Goal: Task Accomplishment & Management: Use online tool/utility

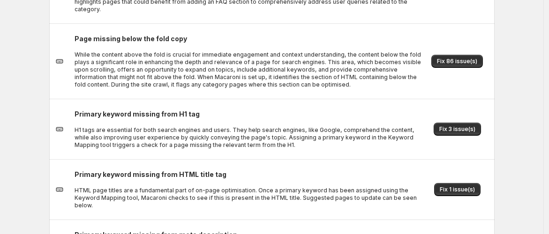
scroll to position [230, 0]
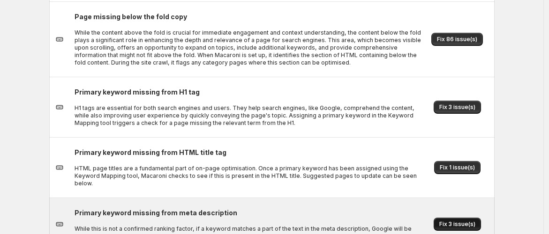
click at [463, 221] on span "Fix 3 issue(s)" at bounding box center [457, 224] width 36 height 7
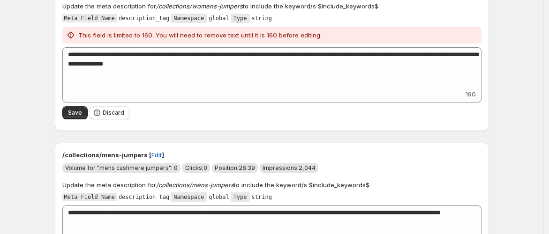
scroll to position [104, 0]
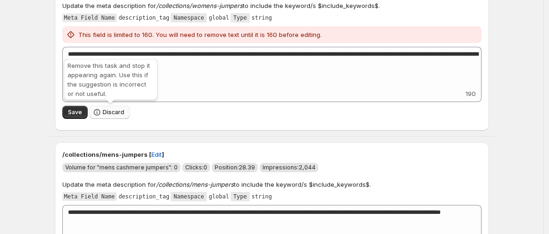
click at [114, 113] on span "Discard" at bounding box center [114, 112] width 22 height 7
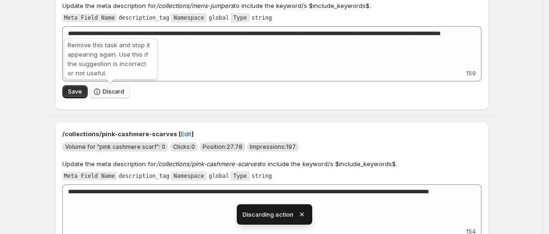
click at [112, 90] on span "Discard" at bounding box center [114, 91] width 22 height 7
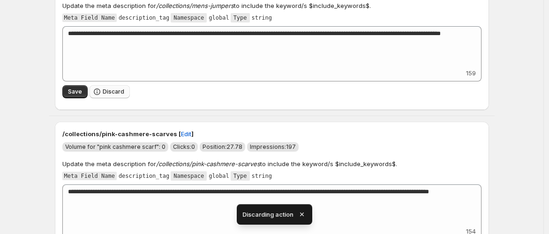
scroll to position [0, 0]
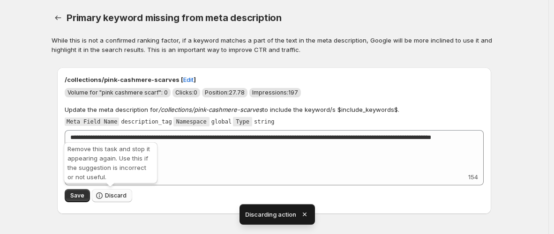
click at [113, 196] on span "Discard" at bounding box center [116, 195] width 22 height 7
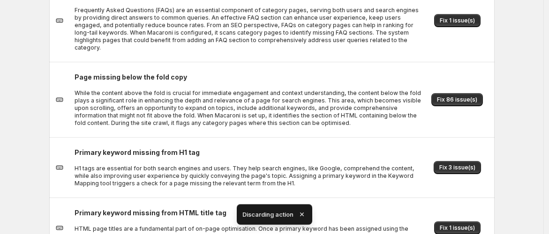
scroll to position [178, 0]
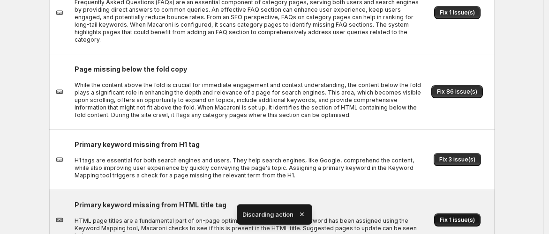
click at [462, 217] on span "Fix 1 issue(s)" at bounding box center [457, 220] width 35 height 7
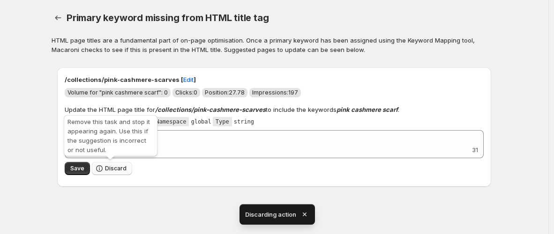
click at [120, 169] on span "Discard" at bounding box center [116, 168] width 22 height 7
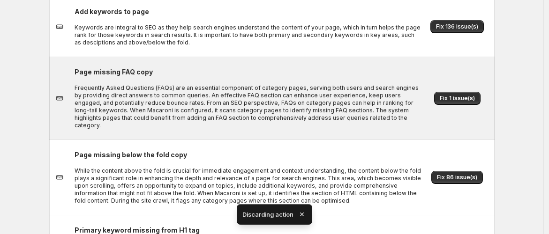
scroll to position [125, 0]
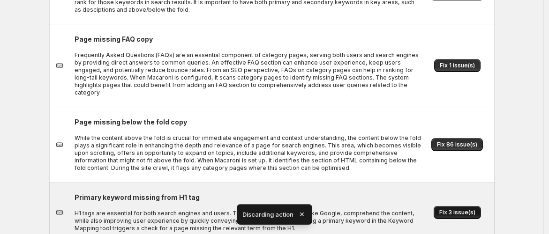
click at [445, 209] on span "Fix 3 issue(s)" at bounding box center [457, 212] width 36 height 7
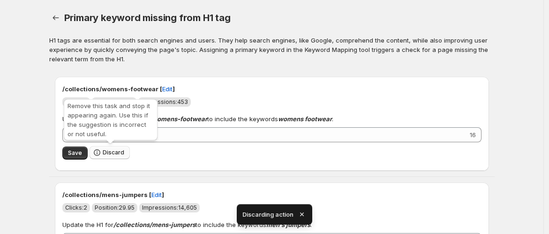
click at [115, 151] on span "Discard" at bounding box center [114, 152] width 22 height 7
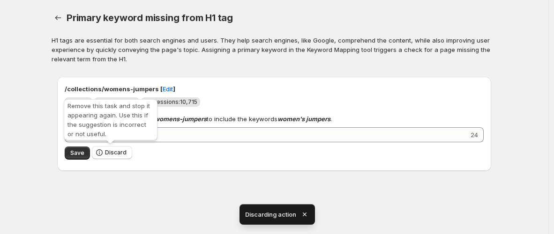
click at [115, 151] on span "Discard" at bounding box center [116, 152] width 22 height 7
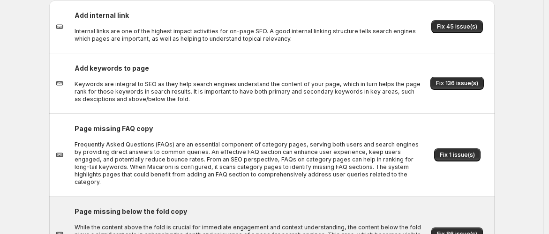
scroll to position [12, 0]
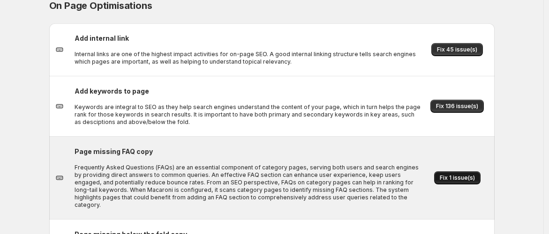
click at [467, 174] on span "Fix 1 issue(s)" at bounding box center [457, 177] width 35 height 7
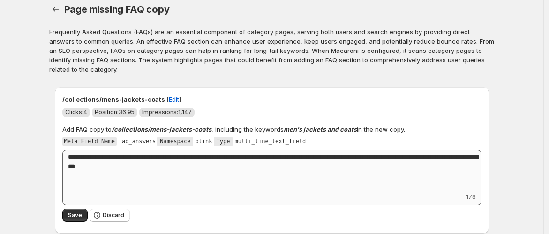
scroll to position [13, 0]
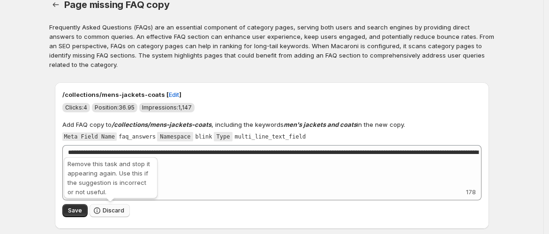
click at [120, 210] on span "Discard" at bounding box center [114, 210] width 22 height 7
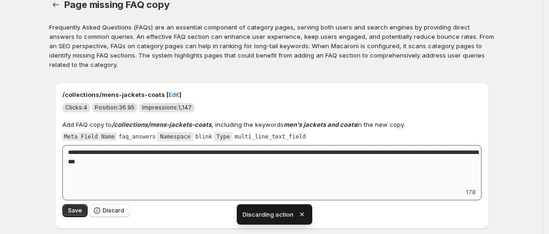
scroll to position [0, 0]
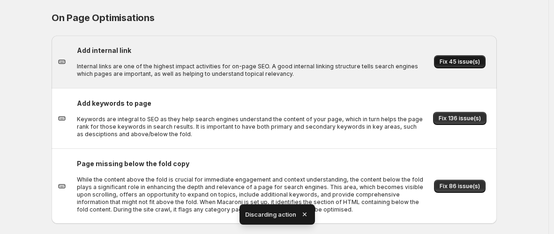
click at [457, 58] on button "Fix 45 issue(s)" at bounding box center [460, 61] width 52 height 13
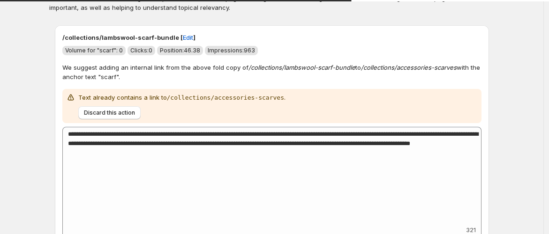
scroll to position [52, 0]
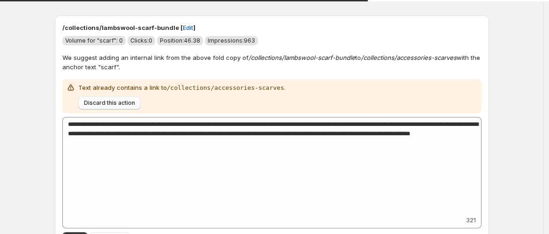
click at [111, 104] on span "Discard this action" at bounding box center [109, 102] width 51 height 7
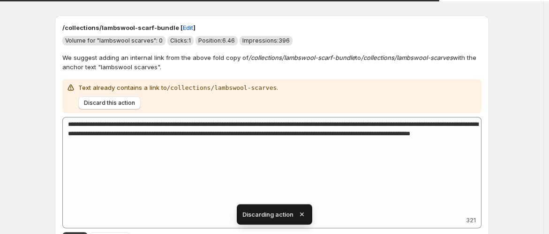
click at [111, 104] on span "Discard this action" at bounding box center [109, 102] width 51 height 7
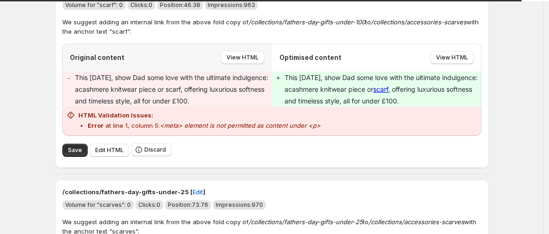
scroll to position [104, 0]
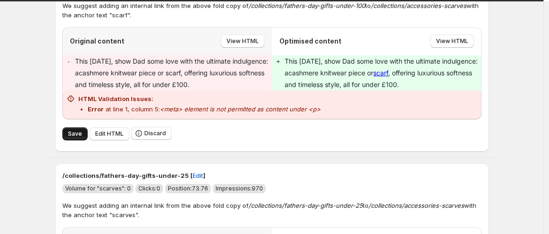
click at [77, 130] on span "Save" at bounding box center [75, 133] width 14 height 7
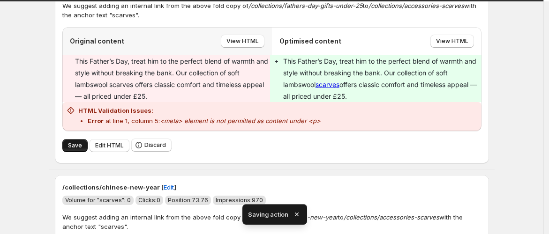
click at [82, 140] on button "Save" at bounding box center [74, 145] width 25 height 13
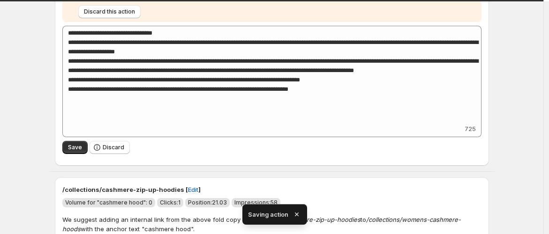
scroll to position [156, 0]
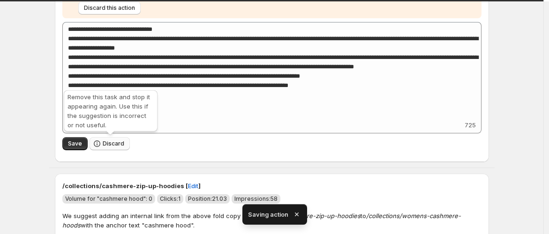
click at [118, 142] on span "Discard" at bounding box center [114, 143] width 22 height 7
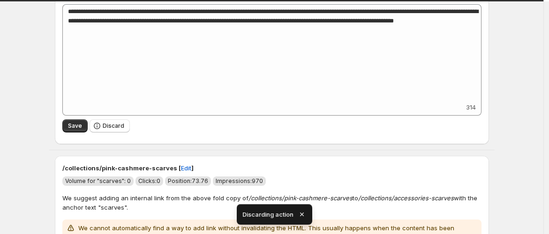
scroll to position [104, 0]
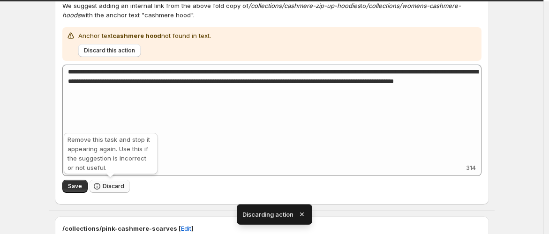
click at [115, 185] on span "Discard" at bounding box center [114, 186] width 22 height 7
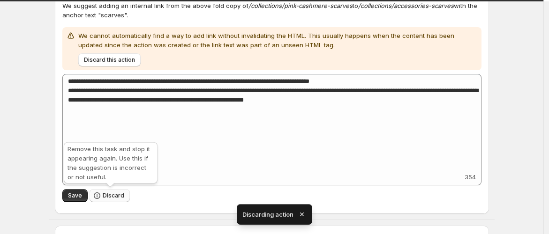
click at [118, 196] on span "Discard" at bounding box center [114, 195] width 22 height 7
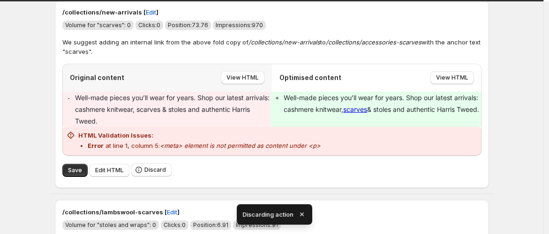
scroll to position [52, 0]
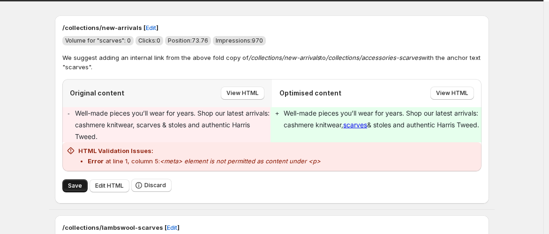
click at [67, 183] on button "Save" at bounding box center [74, 185] width 25 height 13
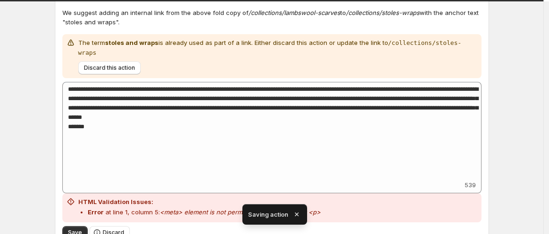
scroll to position [156, 0]
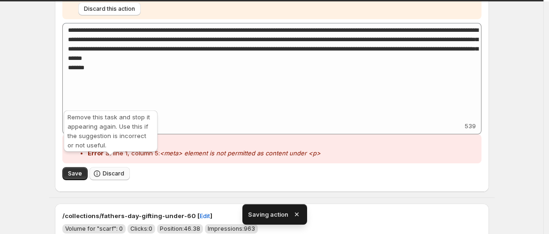
click at [117, 170] on span "Discard" at bounding box center [114, 173] width 22 height 7
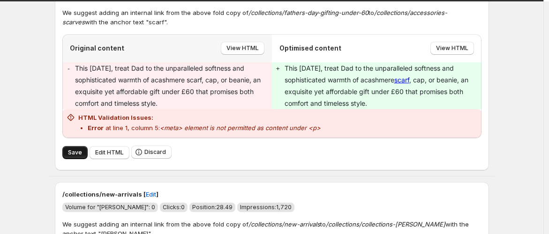
scroll to position [104, 0]
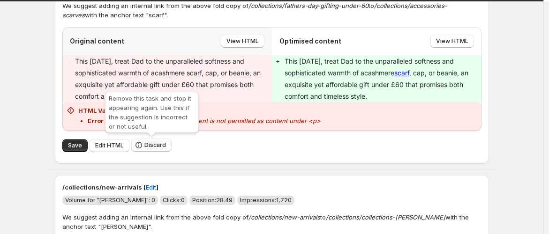
click at [157, 145] on span "Discard" at bounding box center [155, 145] width 22 height 7
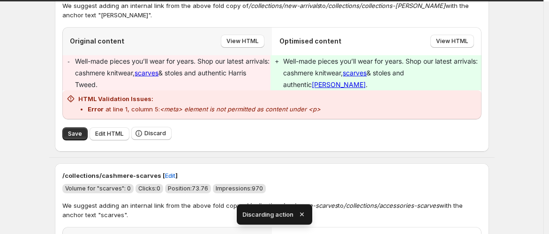
scroll to position [52, 0]
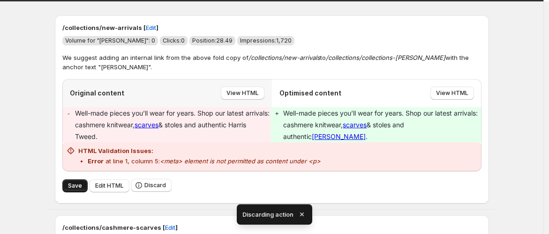
click at [84, 187] on button "Save" at bounding box center [74, 185] width 25 height 13
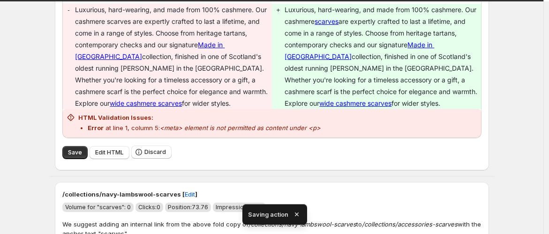
scroll to position [156, 0]
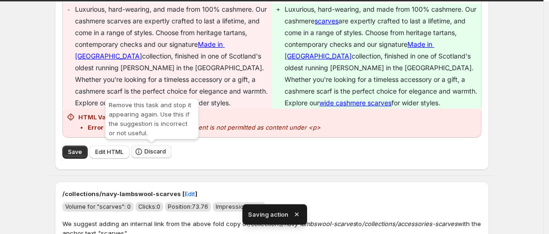
click at [153, 151] on span "Discard" at bounding box center [155, 151] width 22 height 7
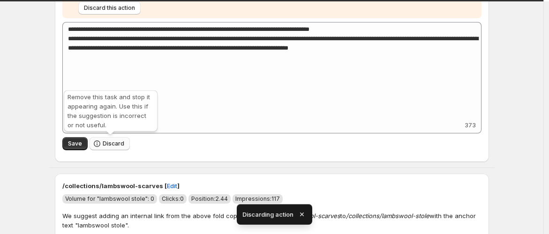
click at [115, 142] on span "Discard" at bounding box center [114, 143] width 22 height 7
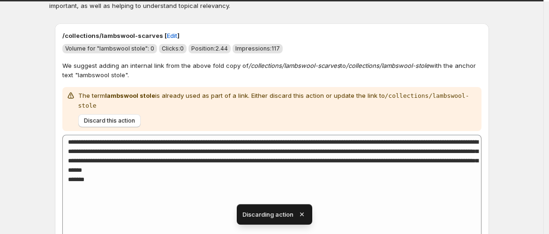
scroll to position [104, 0]
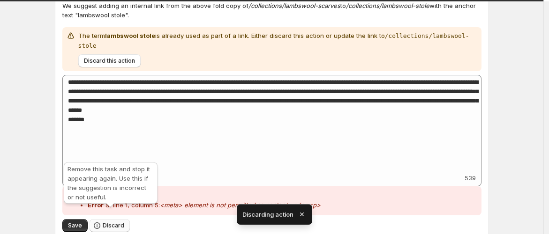
click at [113, 219] on button "Discard" at bounding box center [110, 225] width 40 height 13
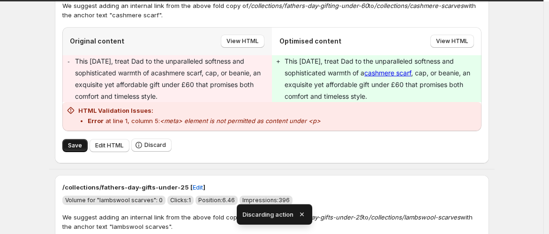
click at [77, 146] on span "Save" at bounding box center [75, 145] width 14 height 7
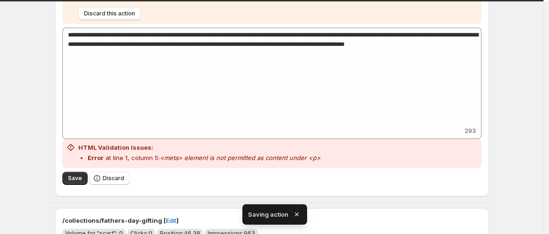
scroll to position [156, 0]
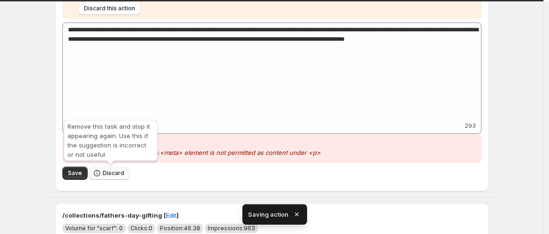
click at [122, 172] on span "Discard" at bounding box center [114, 173] width 22 height 7
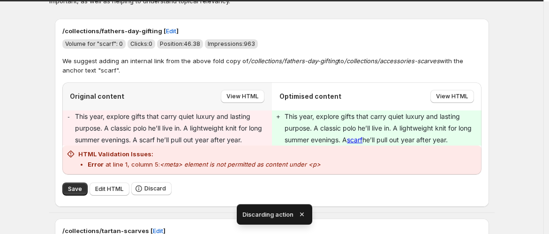
scroll to position [104, 0]
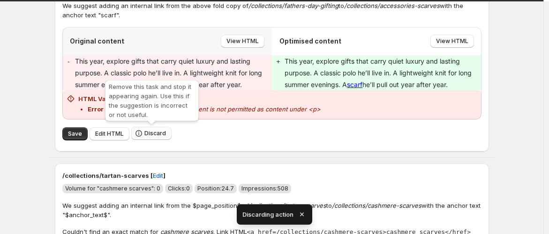
click at [152, 137] on button "Discard" at bounding box center [151, 133] width 40 height 13
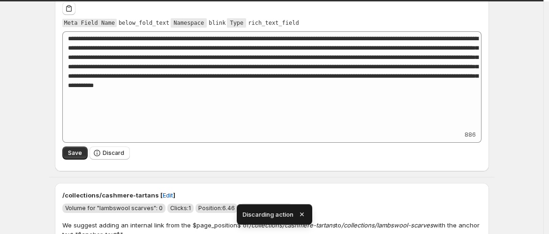
scroll to position [0, 0]
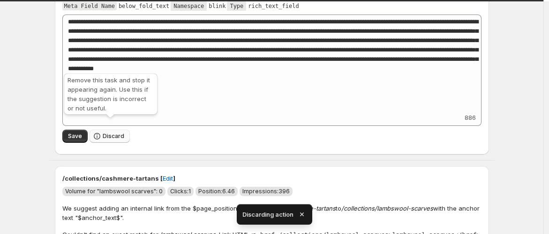
click at [121, 133] on span "Discard" at bounding box center [114, 136] width 22 height 7
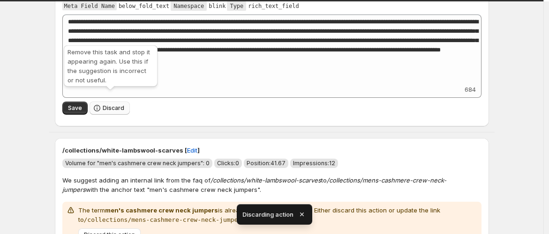
click at [120, 105] on span "Discard" at bounding box center [114, 108] width 22 height 7
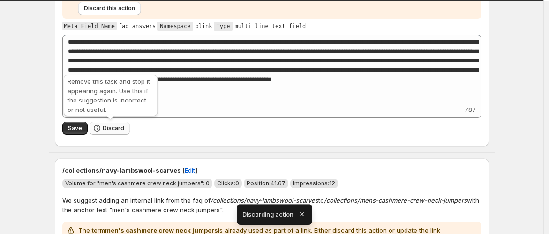
click at [123, 130] on span "Discard" at bounding box center [114, 128] width 22 height 7
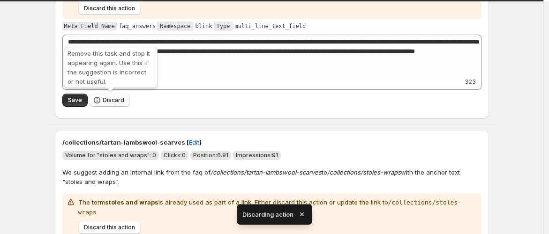
click at [110, 101] on span "Discard" at bounding box center [114, 100] width 22 height 7
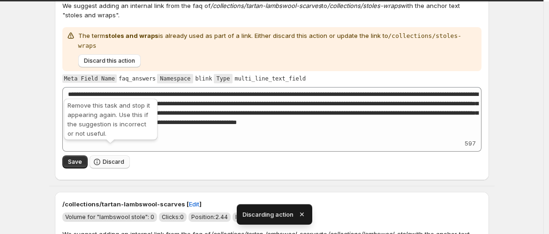
click at [122, 158] on span "Discard" at bounding box center [114, 161] width 22 height 7
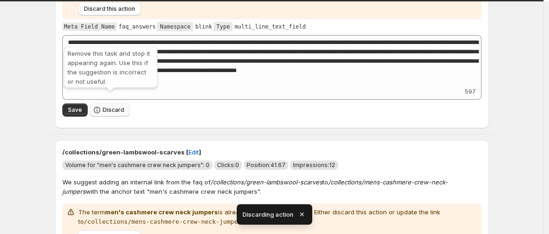
click at [109, 106] on span "Discard" at bounding box center [114, 109] width 22 height 7
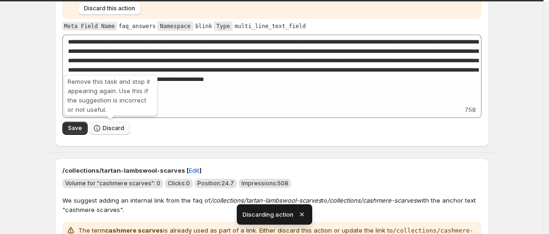
click at [116, 127] on span "Discard" at bounding box center [114, 128] width 22 height 7
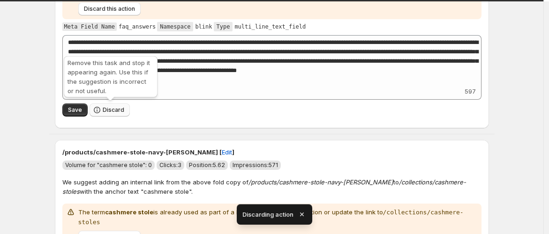
click at [105, 112] on span "Discard" at bounding box center [114, 109] width 22 height 7
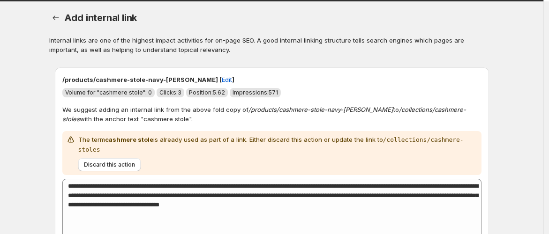
scroll to position [156, 0]
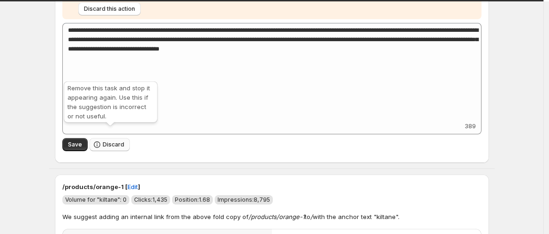
click at [120, 141] on span "Discard" at bounding box center [114, 144] width 22 height 7
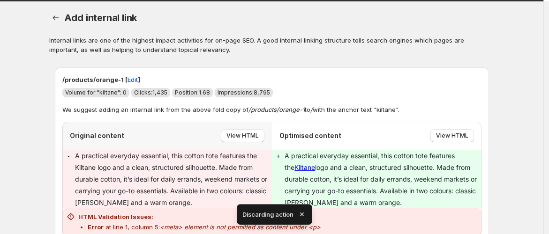
scroll to position [104, 0]
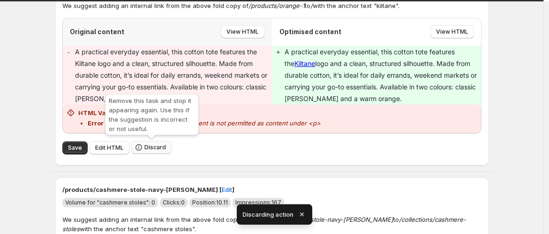
click at [160, 147] on span "Discard" at bounding box center [155, 147] width 22 height 7
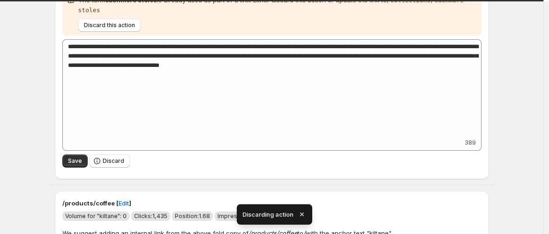
scroll to position [156, 0]
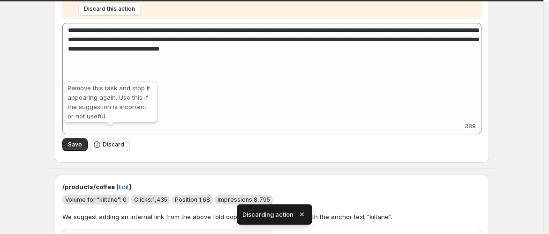
click at [120, 138] on button "Discard" at bounding box center [110, 144] width 40 height 13
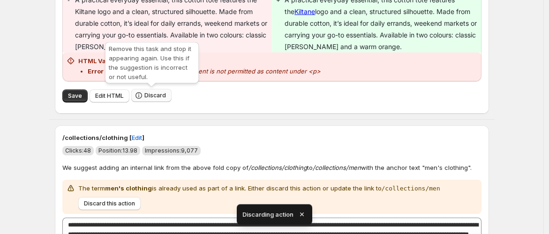
click at [149, 94] on span "Discard" at bounding box center [155, 95] width 22 height 7
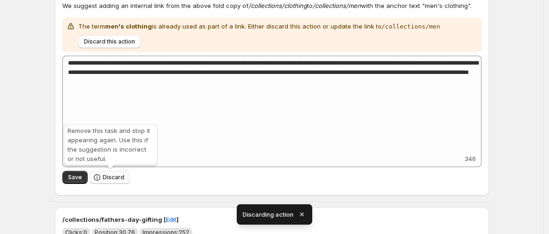
click at [119, 179] on span "Discard" at bounding box center [114, 177] width 22 height 7
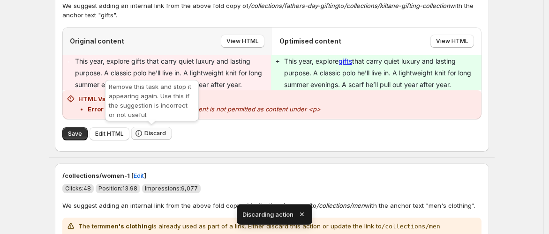
click at [159, 134] on span "Discard" at bounding box center [155, 133] width 22 height 7
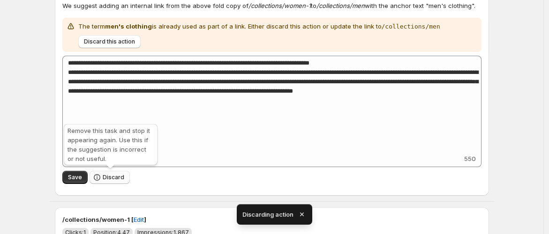
click at [113, 178] on span "Discard" at bounding box center [114, 177] width 22 height 7
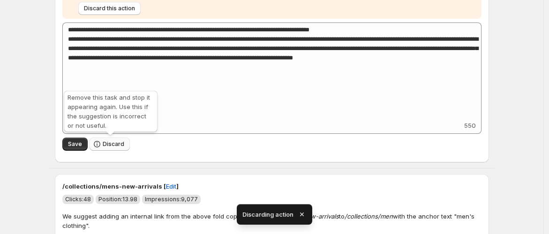
click at [111, 147] on span "Discard" at bounding box center [114, 144] width 22 height 7
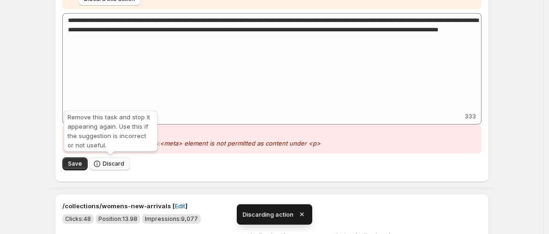
click at [116, 160] on span "Discard" at bounding box center [114, 163] width 22 height 7
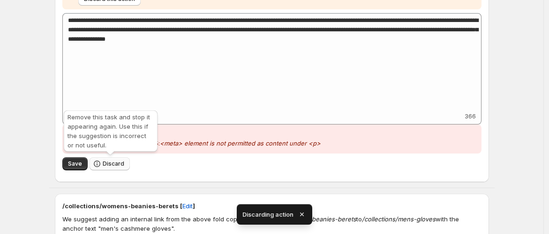
click at [119, 164] on span "Discard" at bounding box center [114, 163] width 22 height 7
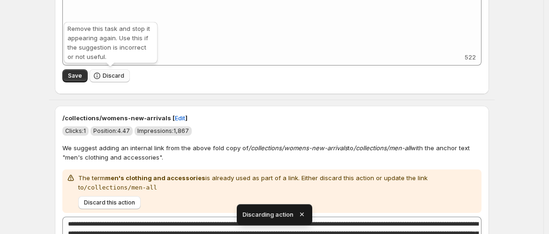
click at [114, 76] on span "Discard" at bounding box center [114, 75] width 22 height 7
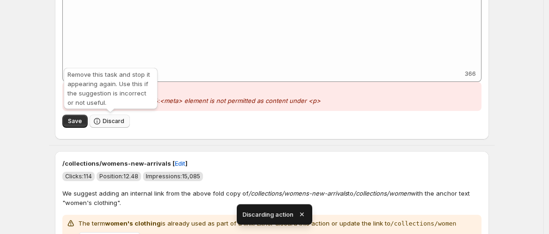
click at [128, 126] on button "Discard" at bounding box center [110, 121] width 40 height 13
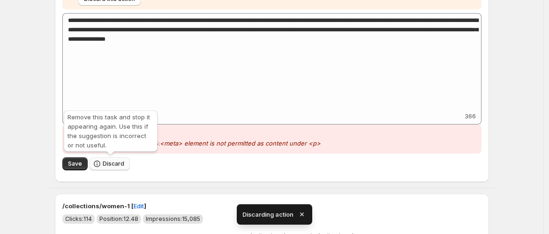
click at [122, 160] on span "Discard" at bounding box center [114, 163] width 22 height 7
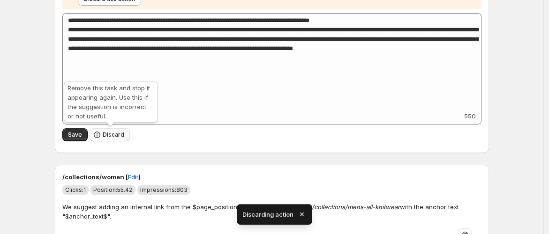
click at [109, 129] on button "Discard" at bounding box center [110, 134] width 40 height 13
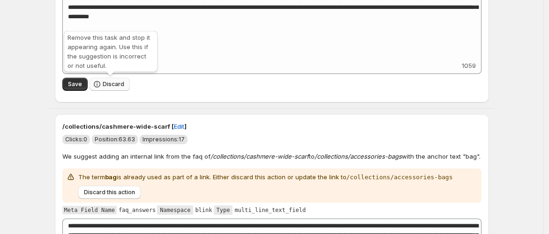
click at [115, 79] on button "Discard" at bounding box center [110, 84] width 40 height 13
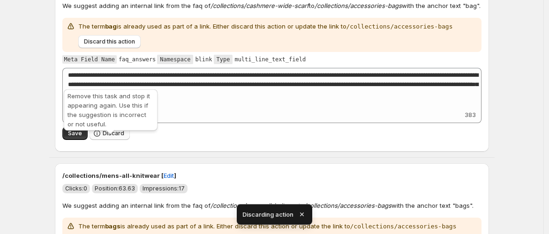
click at [116, 137] on span "Discard" at bounding box center [114, 133] width 22 height 7
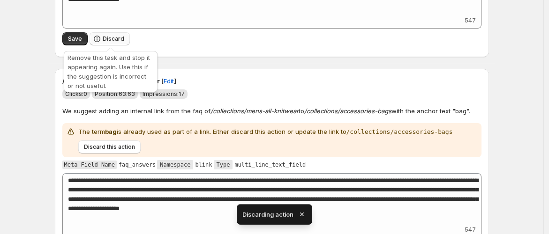
click at [112, 32] on button "Discard" at bounding box center [110, 38] width 40 height 13
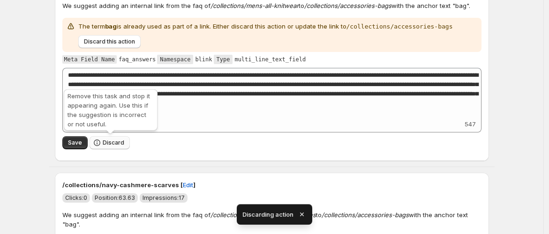
click at [116, 141] on span "Discard" at bounding box center [114, 142] width 22 height 7
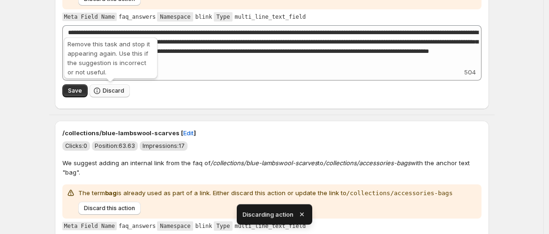
click at [113, 91] on span "Discard" at bounding box center [114, 90] width 22 height 7
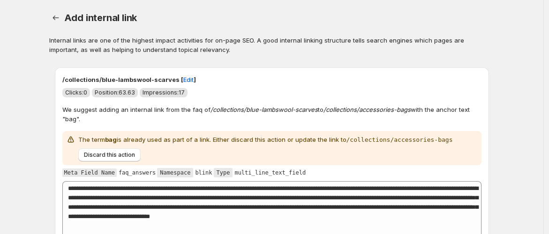
click at [543, 54] on div "Add internal link. This page is ready Add internal link Internal links are one …" at bounding box center [271, 140] width 543 height 280
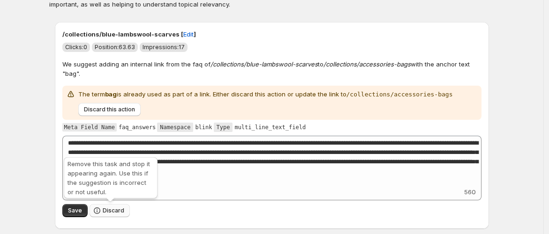
click at [119, 211] on span "Discard" at bounding box center [114, 210] width 22 height 7
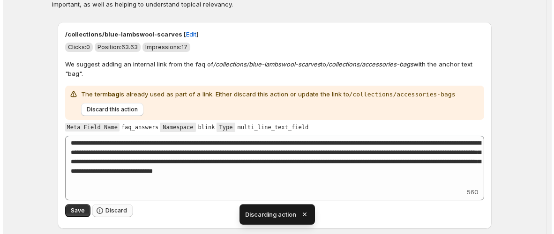
scroll to position [0, 0]
